Goal: Task Accomplishment & Management: Complete application form

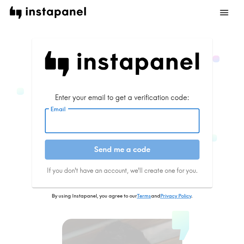
click at [102, 116] on input "Email" at bounding box center [122, 121] width 155 height 25
paste input "[EMAIL_ADDRESS][DOMAIN_NAME]"
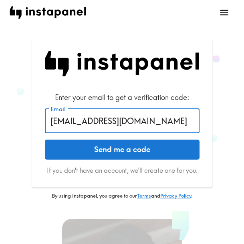
type input "[EMAIL_ADDRESS][DOMAIN_NAME]"
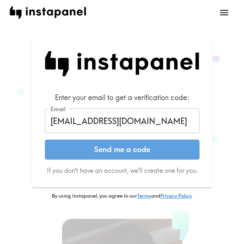
click at [97, 148] on button "Send me a code" at bounding box center [122, 150] width 155 height 20
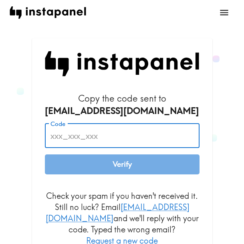
click at [115, 133] on input "Code" at bounding box center [122, 135] width 155 height 25
paste input "LkN_yn3_PBL"
type input "LkN_yn3_PBL"
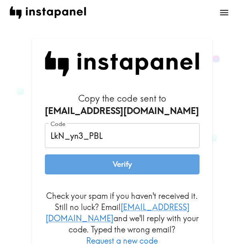
click at [121, 163] on button "Verify" at bounding box center [122, 165] width 155 height 20
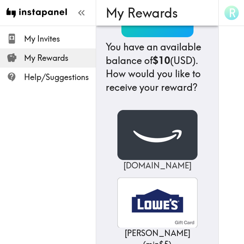
scroll to position [80, 0]
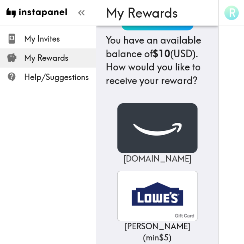
drag, startPoint x: 163, startPoint y: 146, endPoint x: 170, endPoint y: 146, distance: 7.6
click at [163, 146] on img at bounding box center [157, 128] width 80 height 50
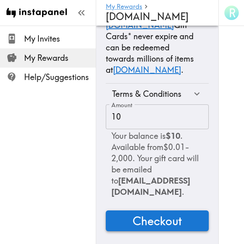
scroll to position [110, 0]
drag, startPoint x: 125, startPoint y: 215, endPoint x: 148, endPoint y: 208, distance: 23.8
click at [125, 215] on button "Checkout" at bounding box center [157, 221] width 103 height 21
